Goal: Communication & Community: Answer question/provide support

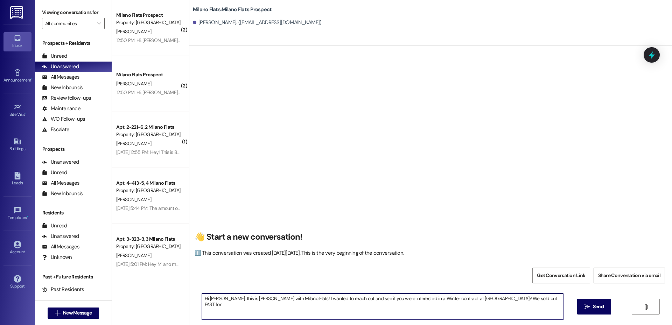
scroll to position [0, 0]
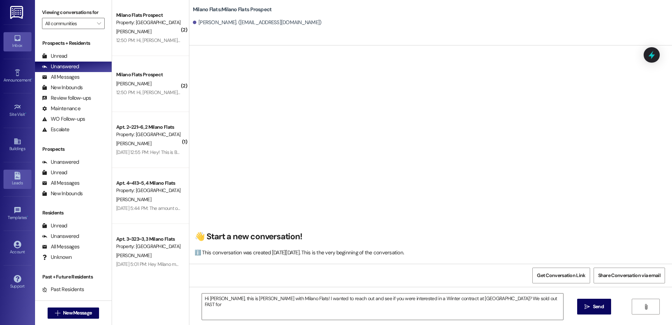
click at [22, 182] on div "Leads" at bounding box center [17, 183] width 35 height 7
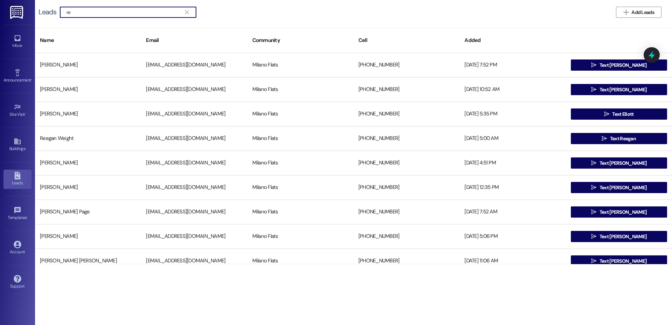
type input "r"
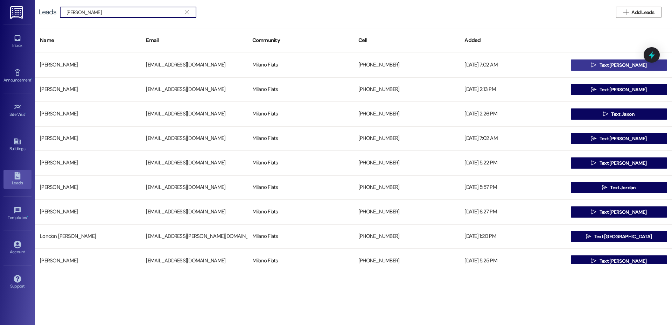
type input "[PERSON_NAME]"
click at [613, 66] on span "Text [PERSON_NAME]" at bounding box center [623, 65] width 47 height 7
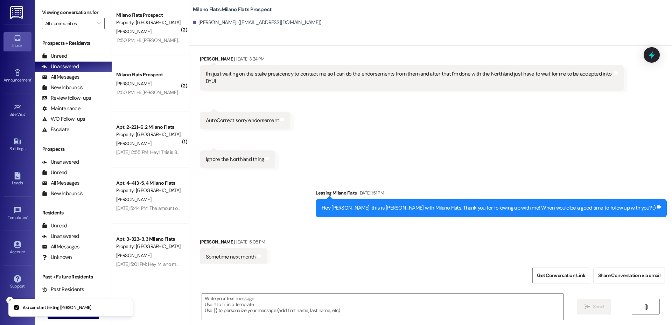
scroll to position [993, 0]
click at [289, 306] on textarea at bounding box center [382, 307] width 361 height 26
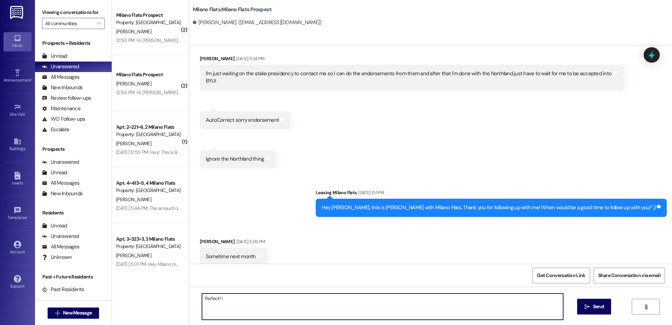
type textarea "Perfect!"
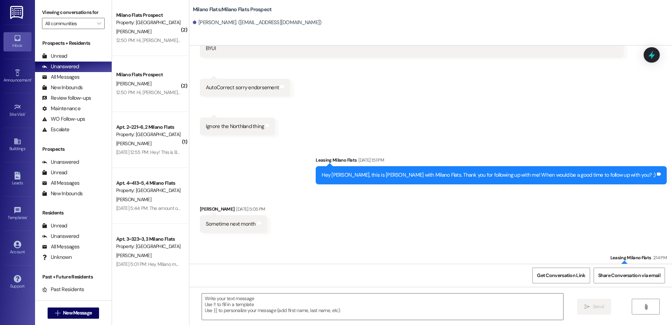
scroll to position [1042, 0]
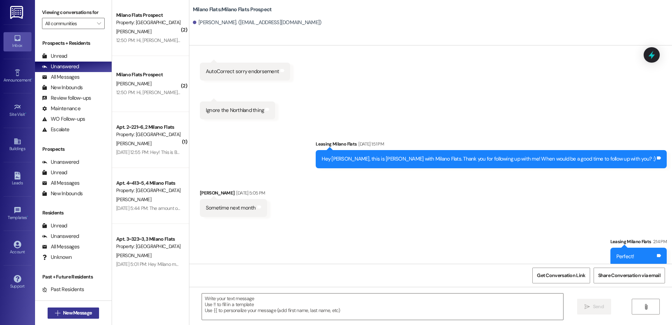
click at [64, 310] on span "New Message" at bounding box center [77, 312] width 29 height 7
